Goal: Find specific page/section: Find specific page/section

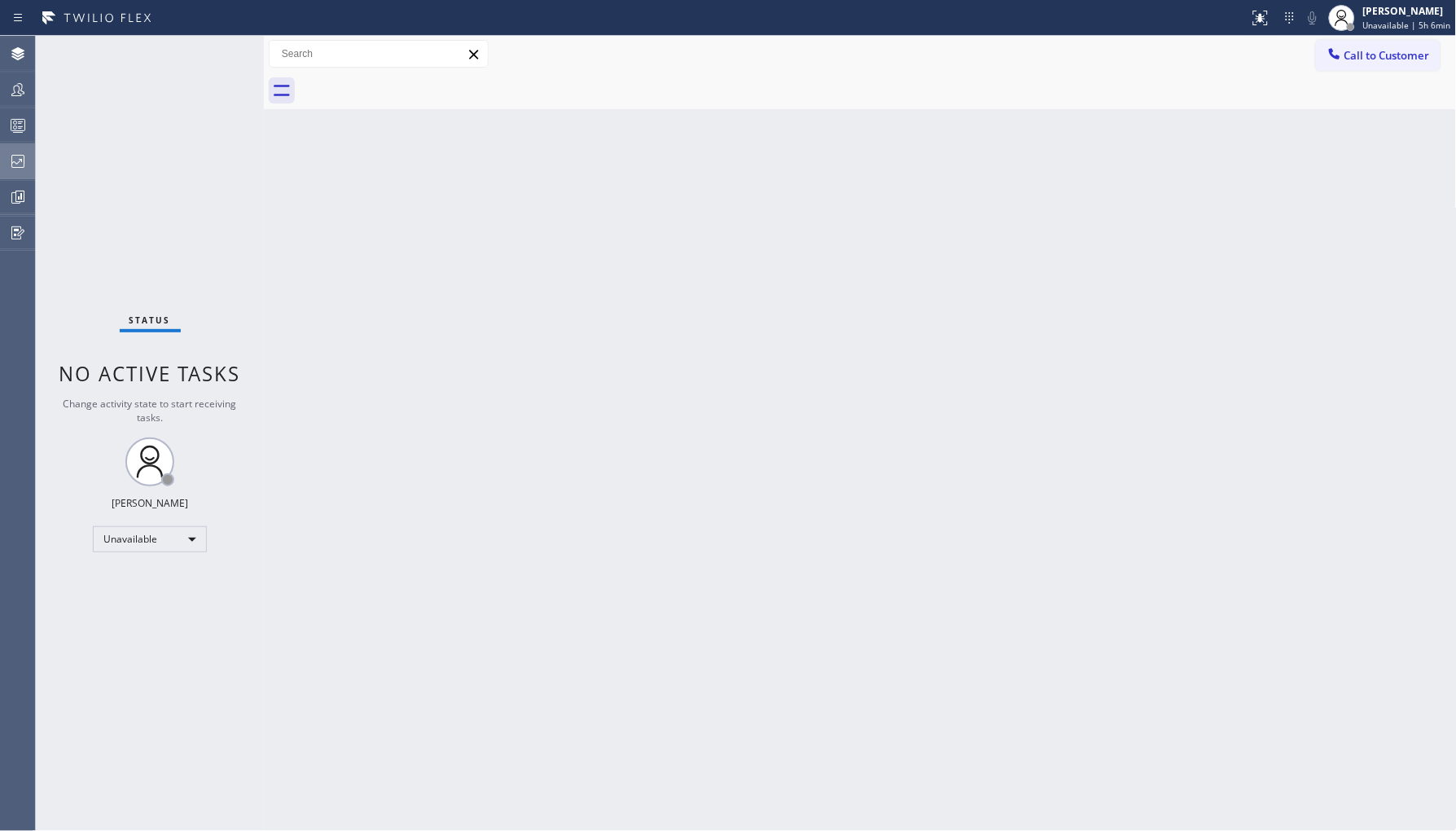
click at [27, 168] on icon at bounding box center [17, 161] width 19 height 19
